Goal: Task Accomplishment & Management: Manage account settings

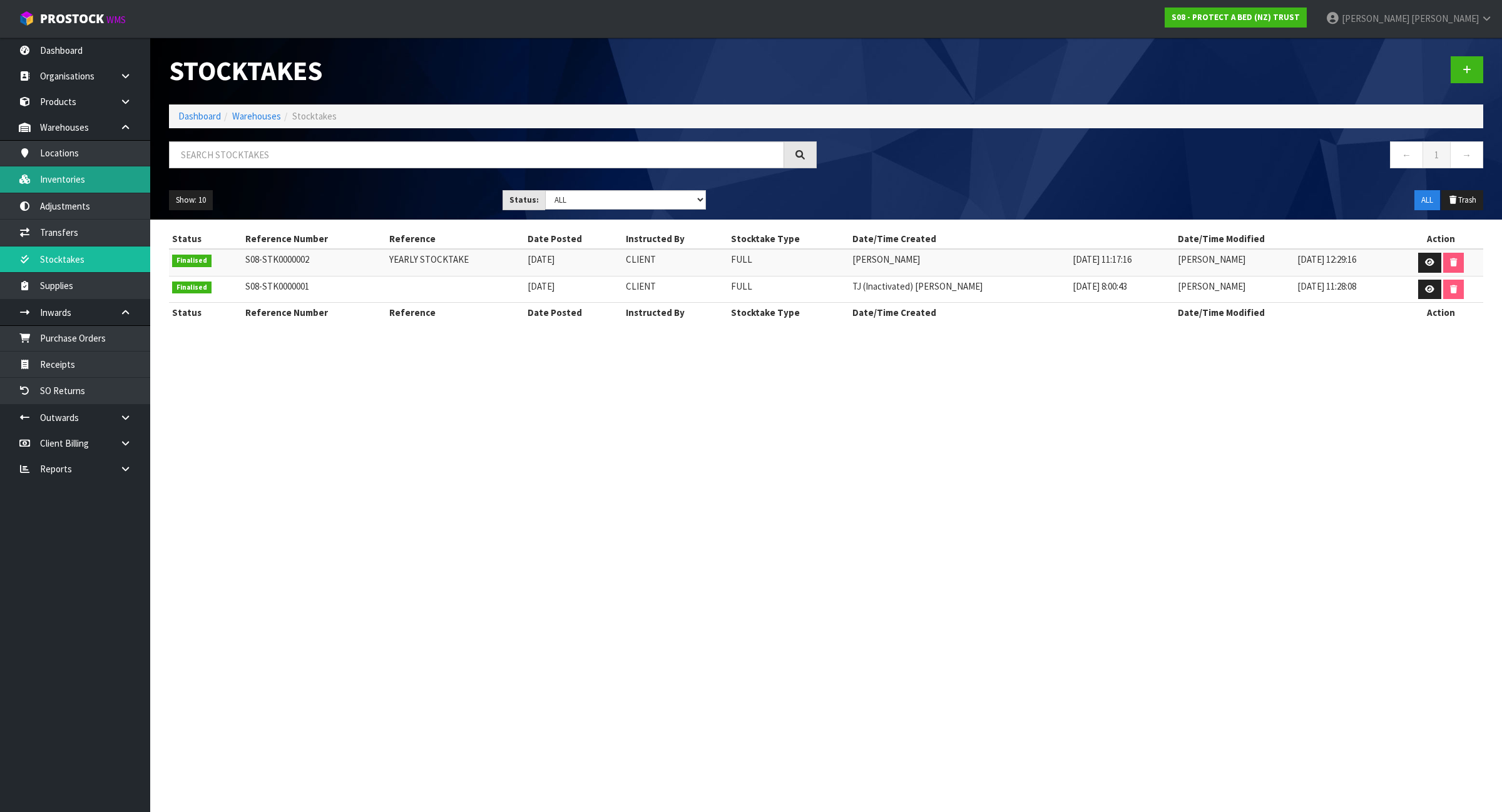
click at [108, 177] on link "Inventories" at bounding box center [75, 179] width 150 height 26
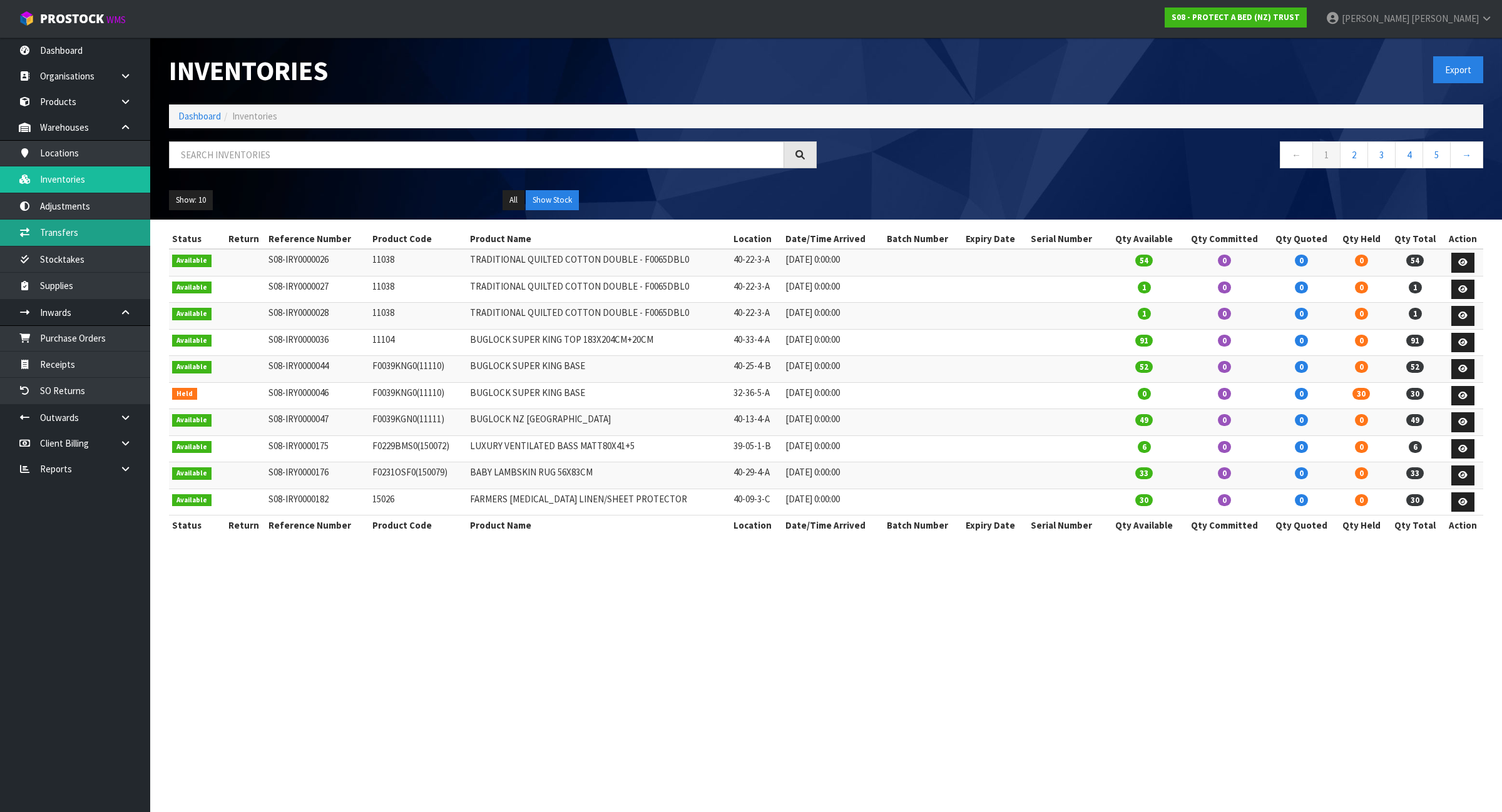
click at [86, 233] on link "Transfers" at bounding box center [75, 232] width 150 height 26
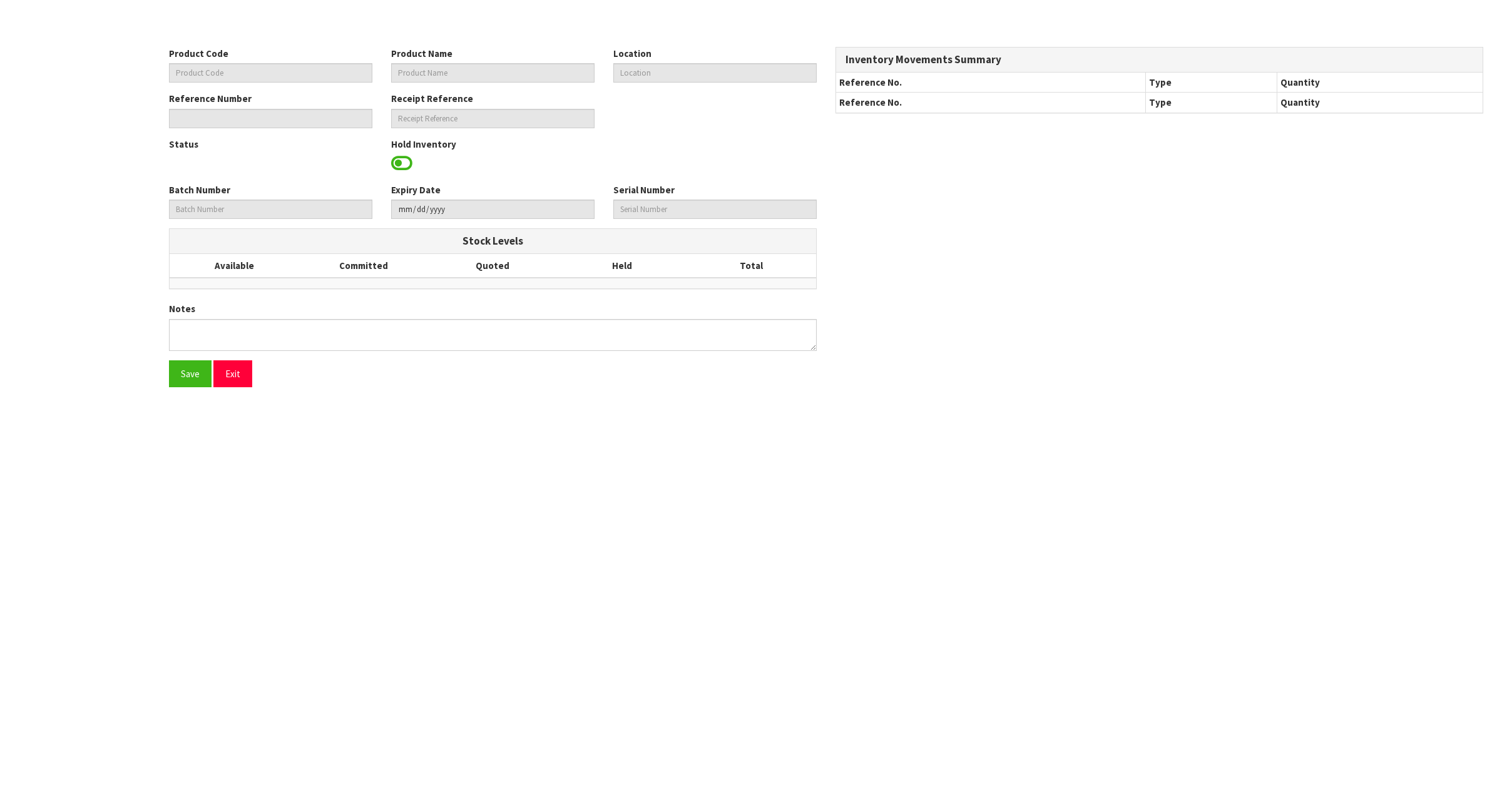
type input "0096470"
type input "DOUBLE SIDE TAPE600MIC*3CM*15M"
type input "38-44-2-A"
type input "T01-IRY0000649"
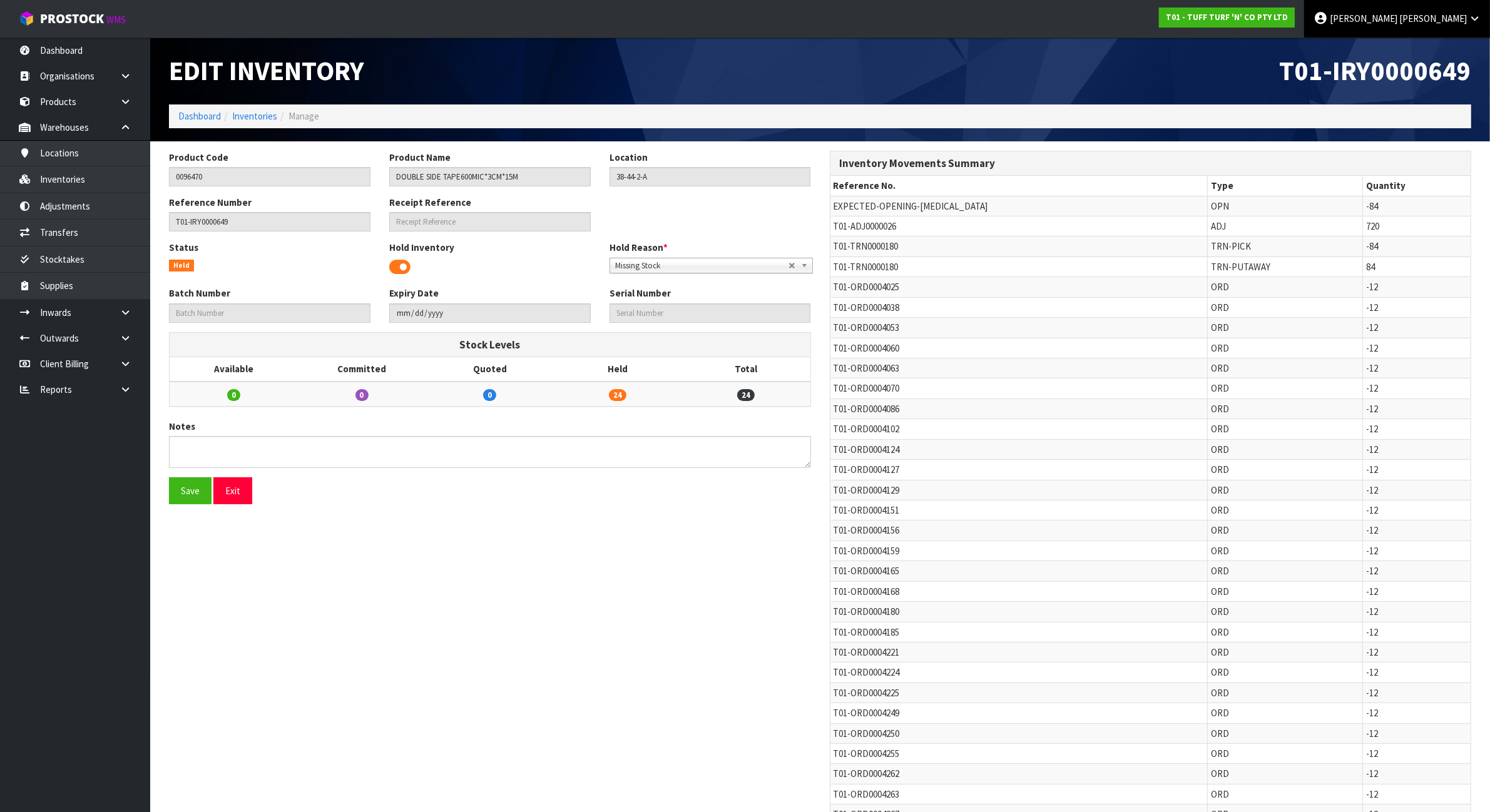
click at [1479, 11] on link "[PERSON_NAME]" at bounding box center [1397, 19] width 186 height 37
click at [1471, 39] on ul "Logout" at bounding box center [1441, 49] width 100 height 24
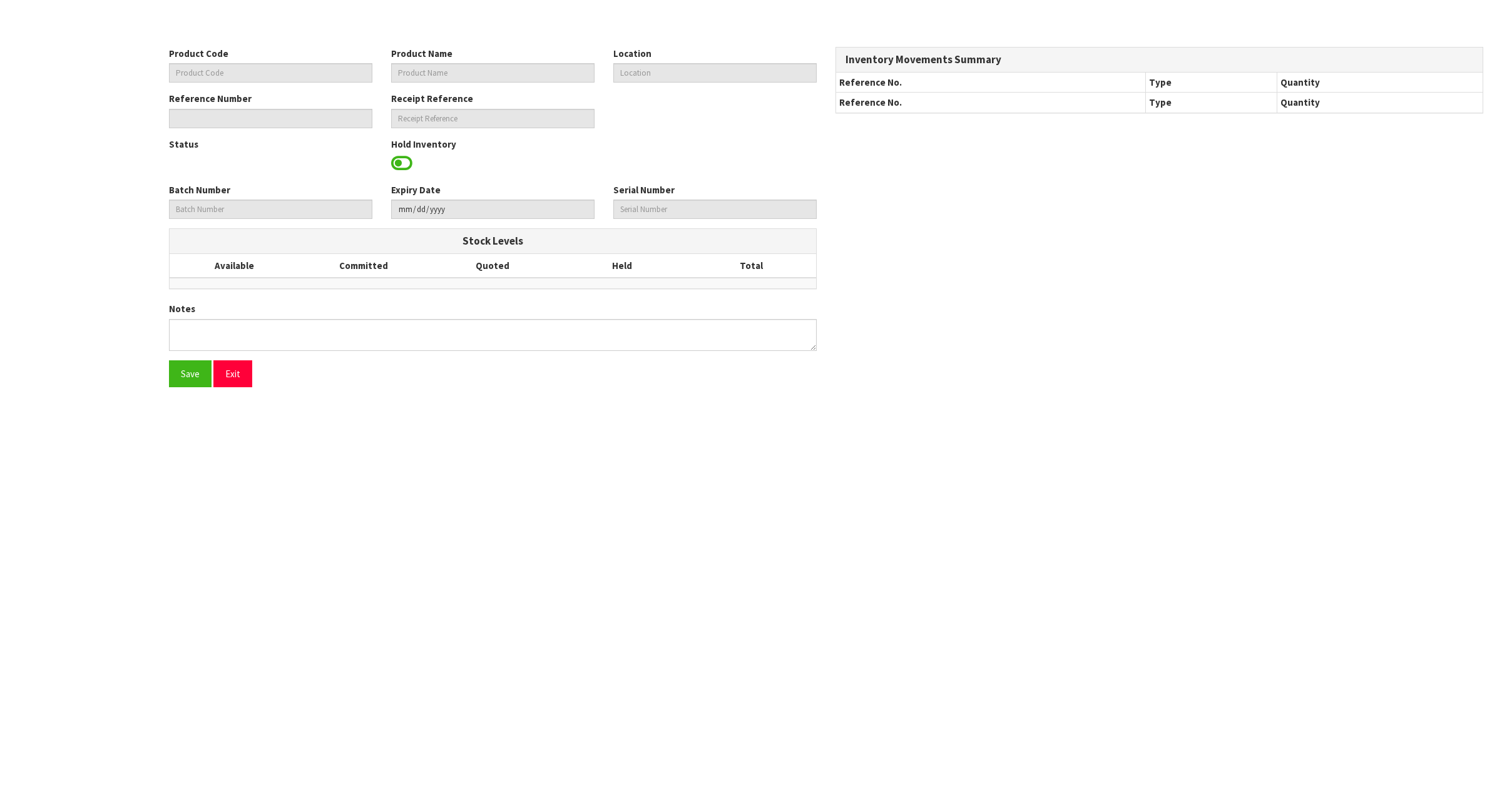
type input "0096470"
type input "DOUBLE SIDE TAPE600MIC*3CM*15M"
type input "38-44-2-A"
type input "T01-IRY0000649"
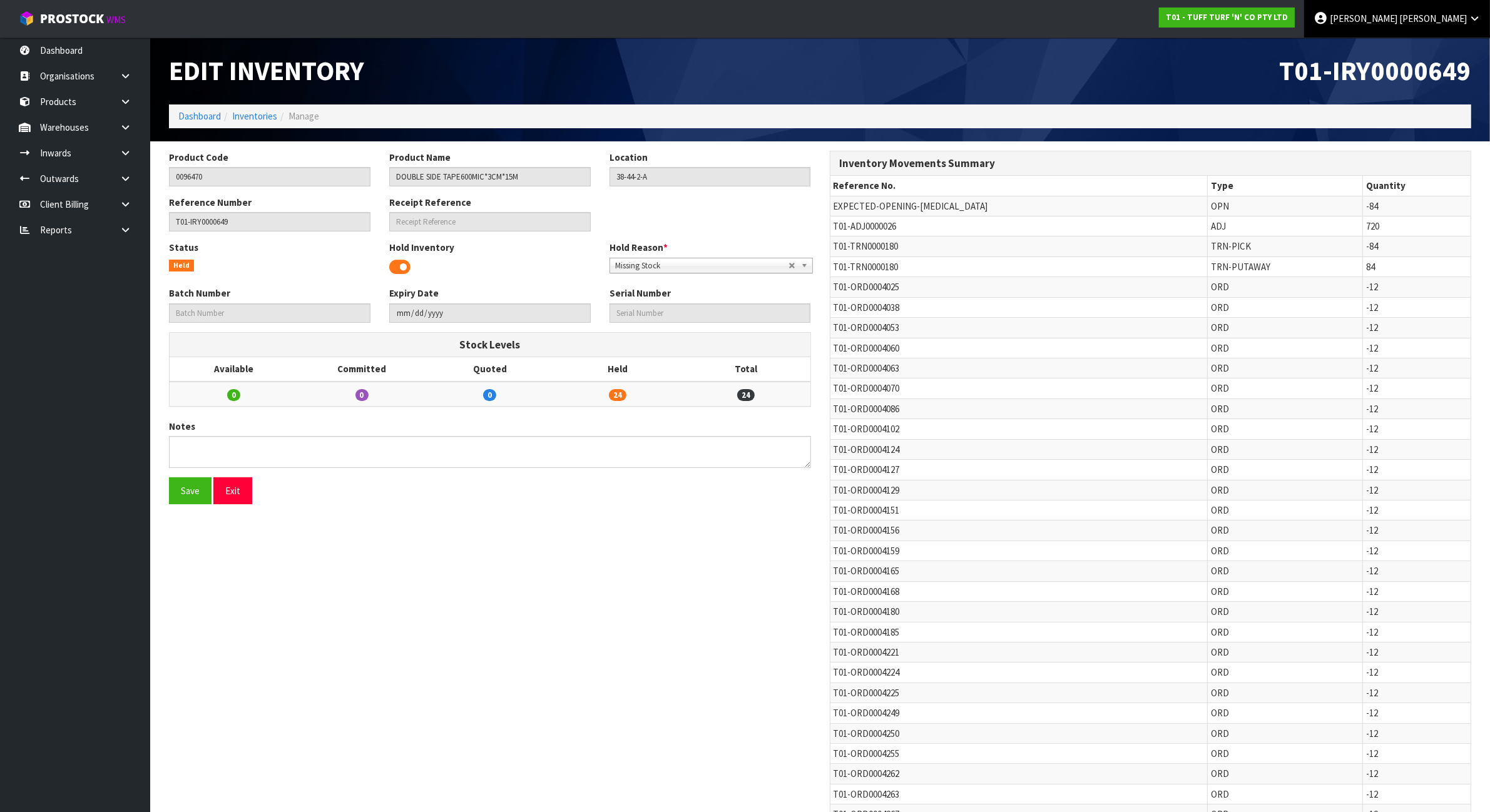
click at [1485, 14] on link "James Luff" at bounding box center [1397, 19] width 186 height 37
click at [1451, 53] on link "Logout" at bounding box center [1441, 50] width 99 height 17
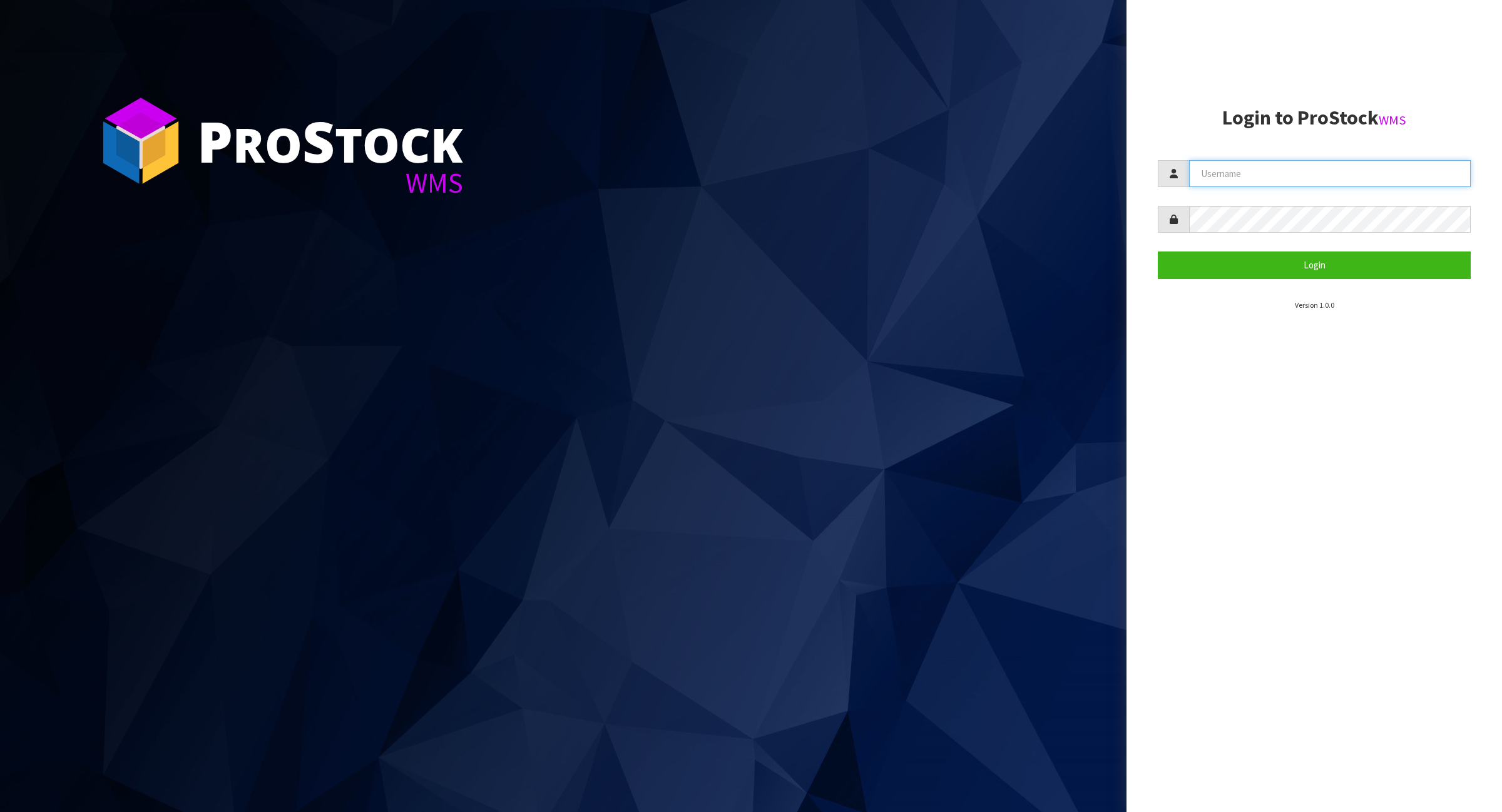
click at [1278, 168] on input "text" at bounding box center [1330, 173] width 282 height 27
type input "Meena"
click at [1384, 277] on button "Login" at bounding box center [1314, 265] width 313 height 27
